Goal: Information Seeking & Learning: Find specific fact

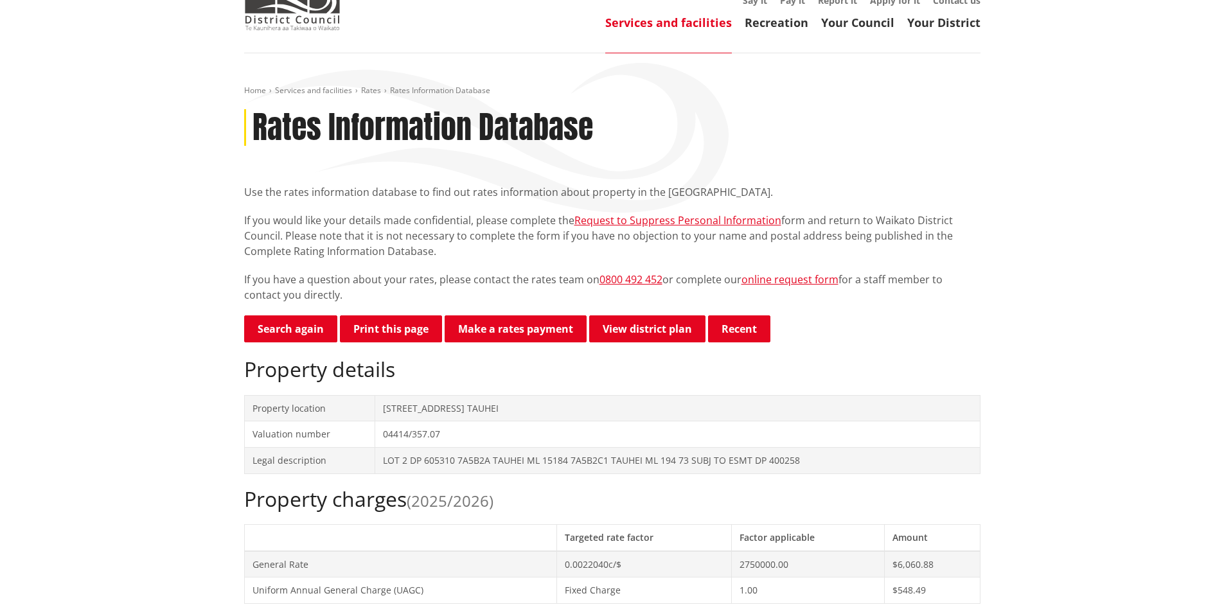
scroll to position [128, 0]
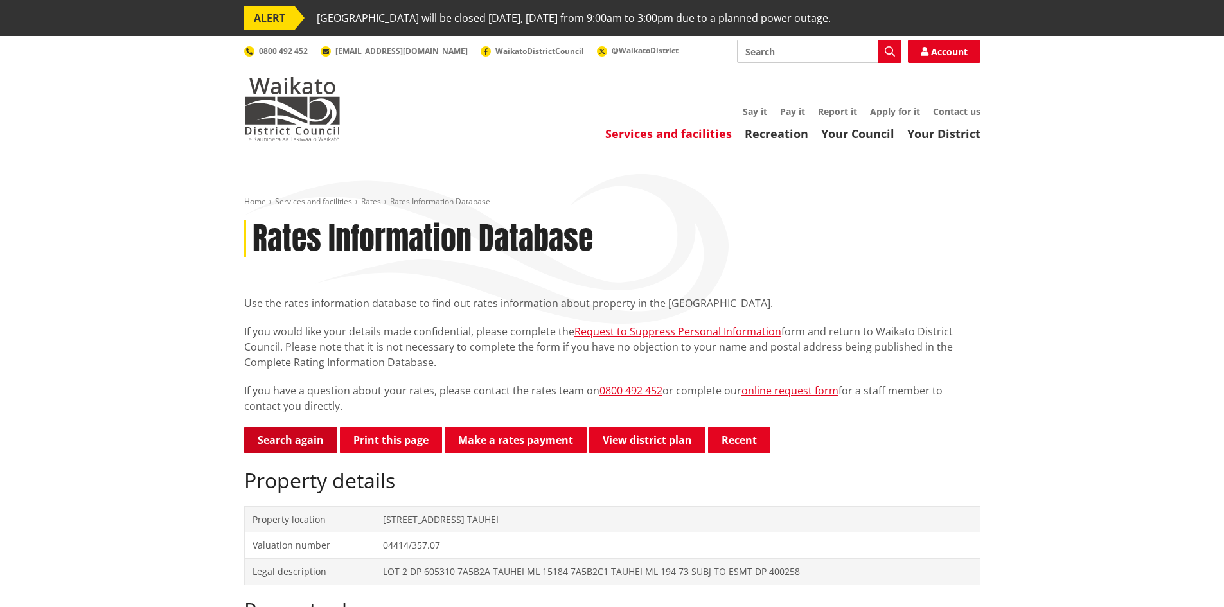
click at [286, 442] on link "Search again" at bounding box center [290, 439] width 93 height 27
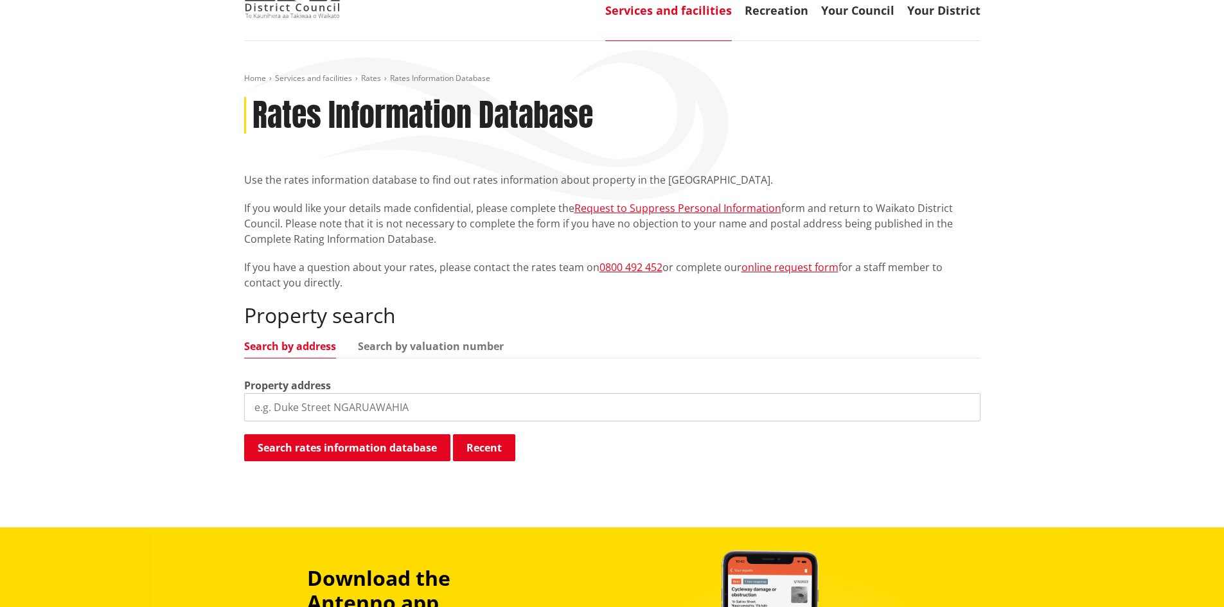
scroll to position [128, 0]
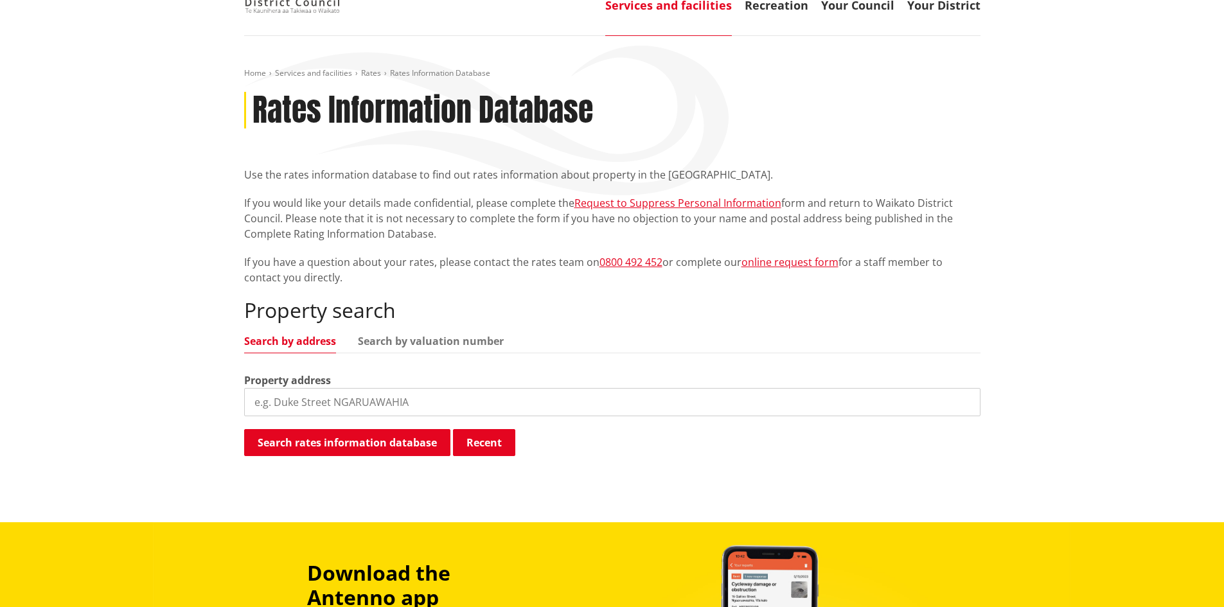
click at [382, 404] on input "search" at bounding box center [612, 402] width 736 height 28
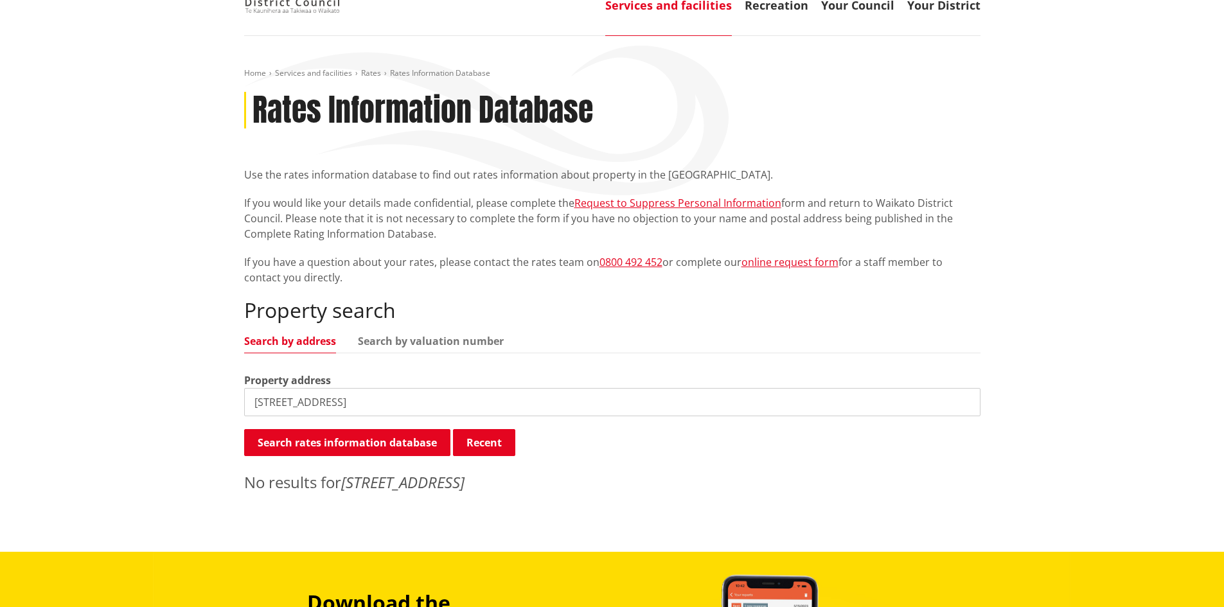
click at [277, 403] on input "1266 tauhei road" at bounding box center [612, 402] width 736 height 28
type input "1266b tauhei road"
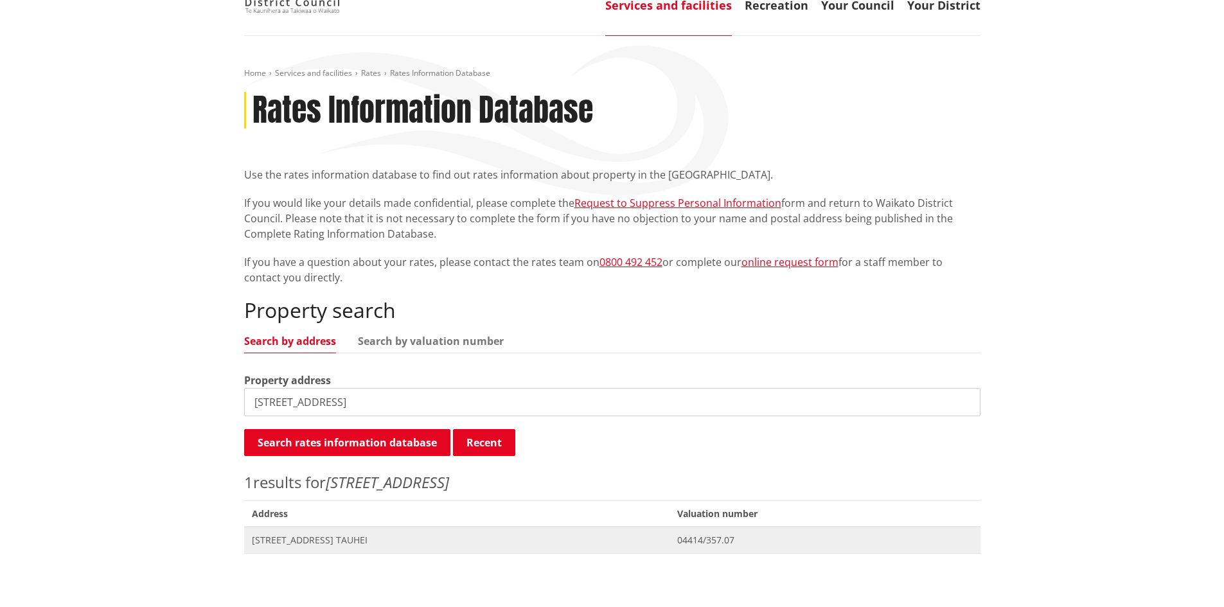
click at [360, 543] on span "[STREET_ADDRESS] TAUHEI" at bounding box center [457, 540] width 410 height 13
